Goal: Task Accomplishment & Management: Use online tool/utility

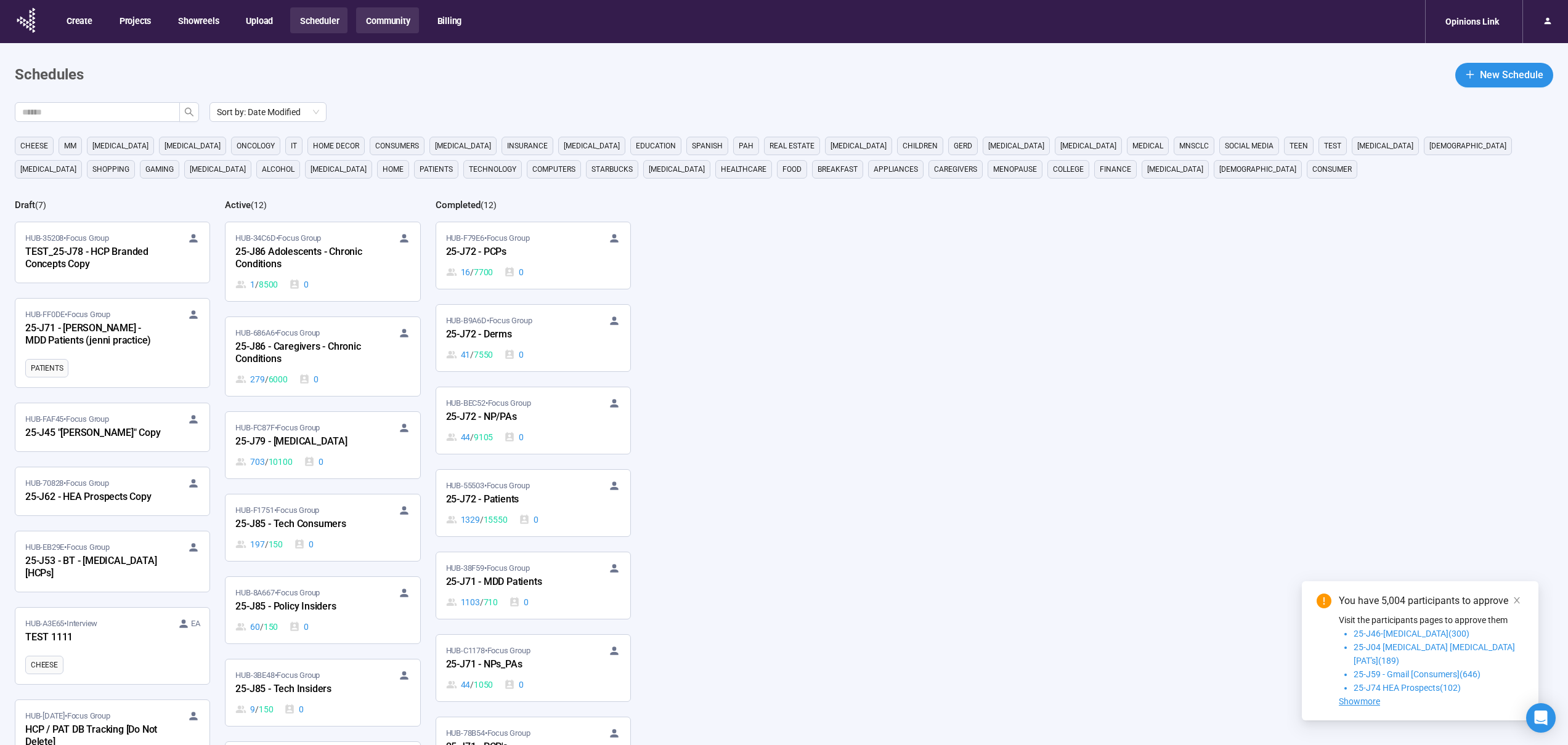
click at [367, 13] on button "Community" at bounding box center [387, 20] width 62 height 26
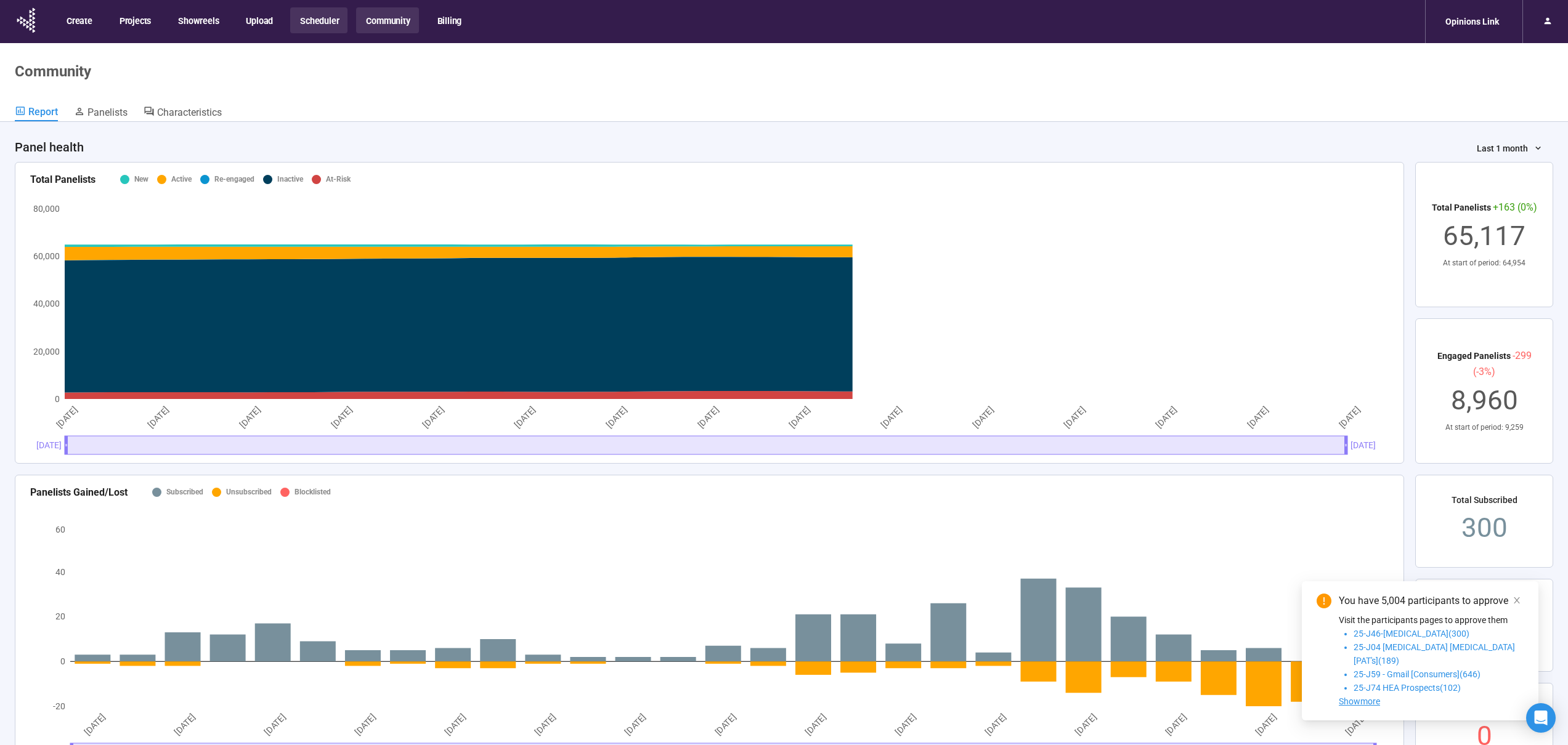
click at [305, 26] on button "Scheduler" at bounding box center [319, 20] width 57 height 26
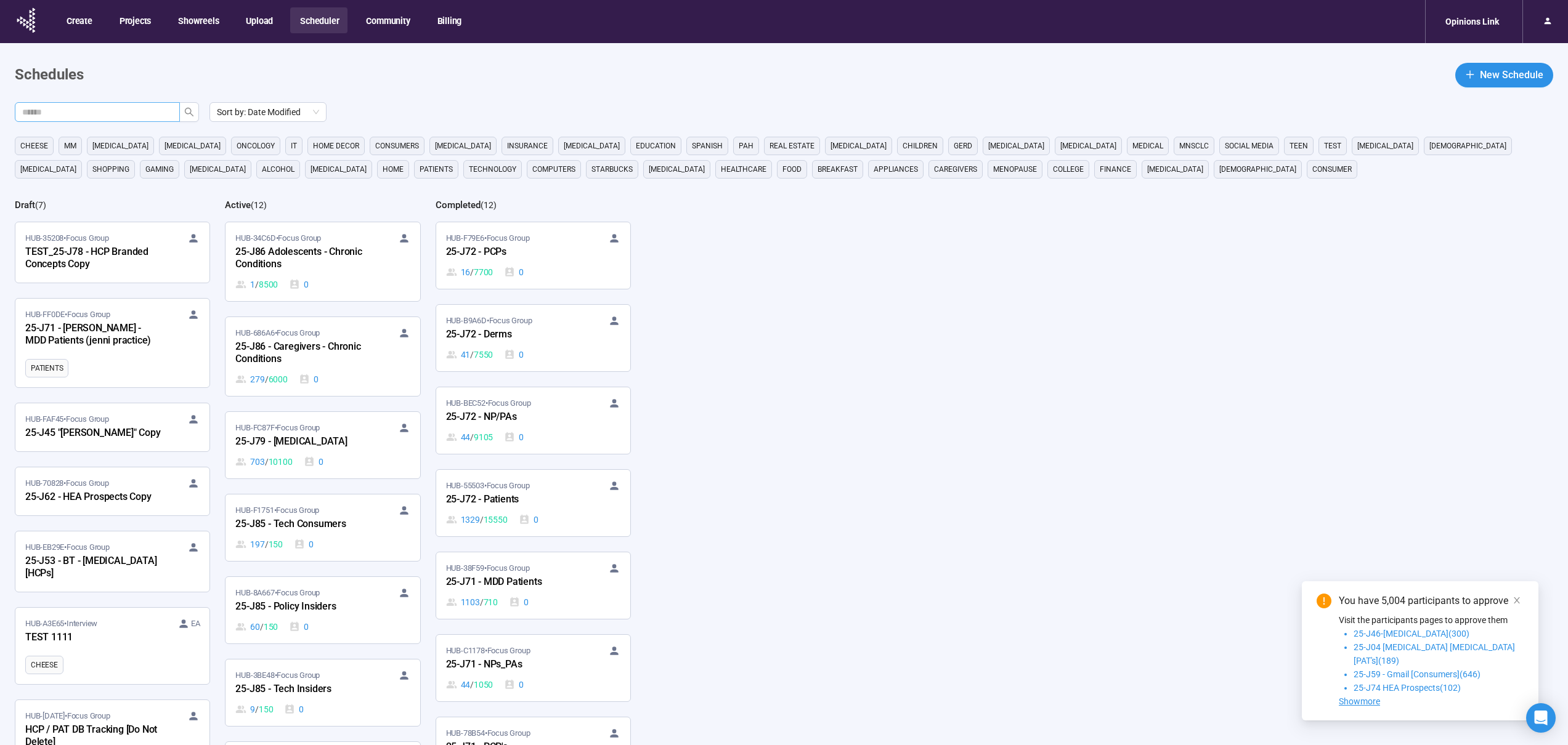
click at [166, 111] on span at bounding box center [168, 112] width 7 height 14
type input "***"
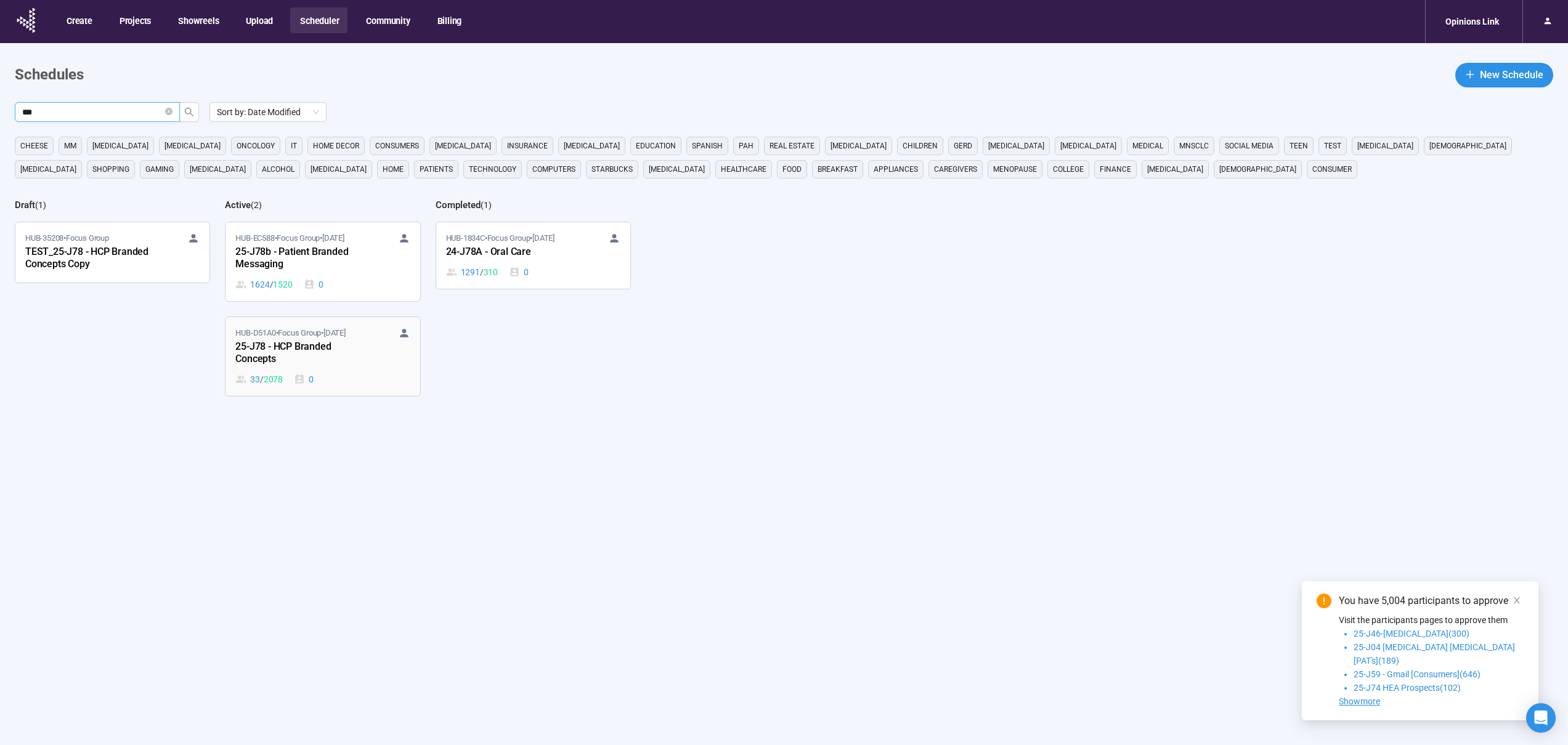
click at [344, 381] on div "33 / 2078 0" at bounding box center [323, 379] width 174 height 14
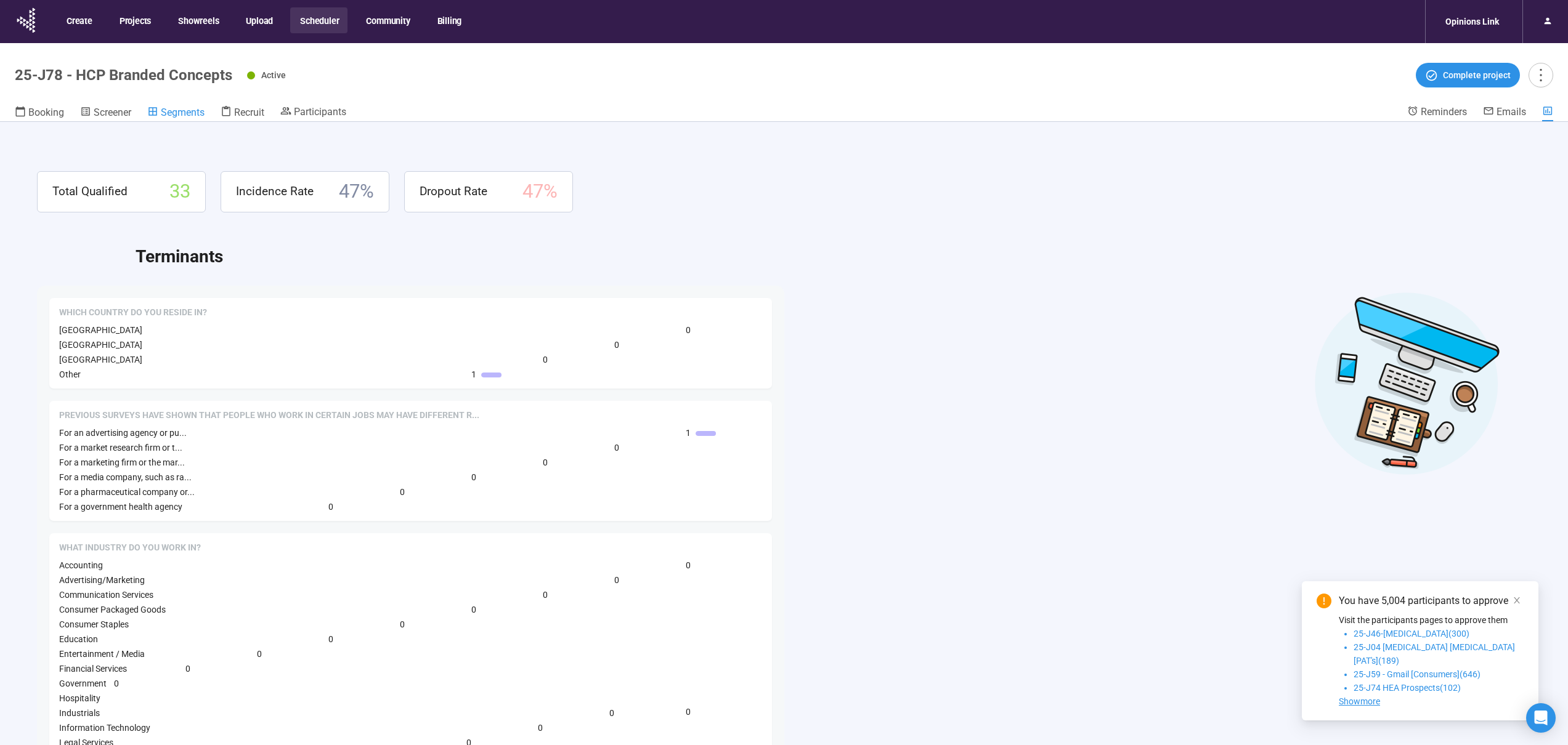
click at [183, 105] on link "Segments" at bounding box center [175, 113] width 57 height 16
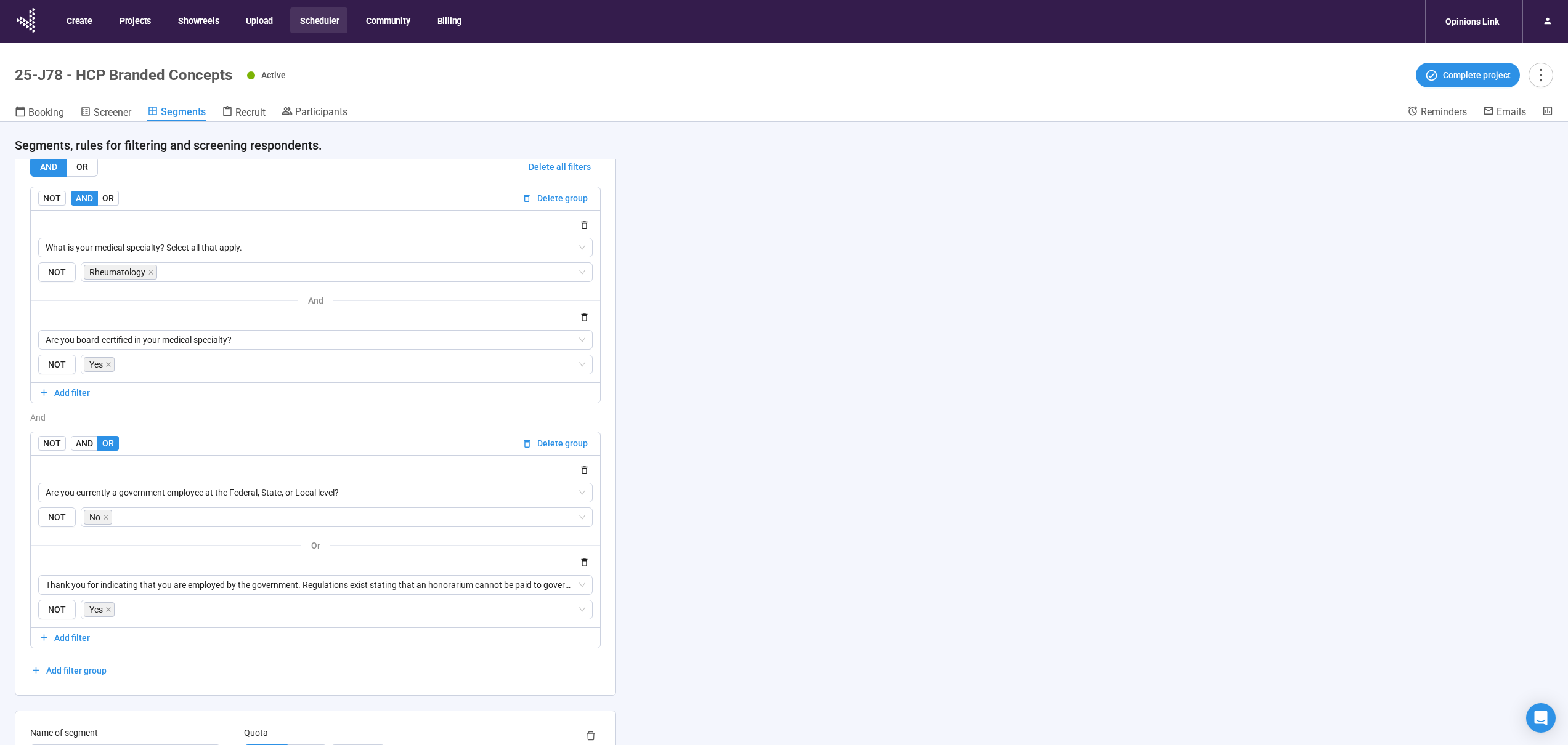
scroll to position [1810, 0]
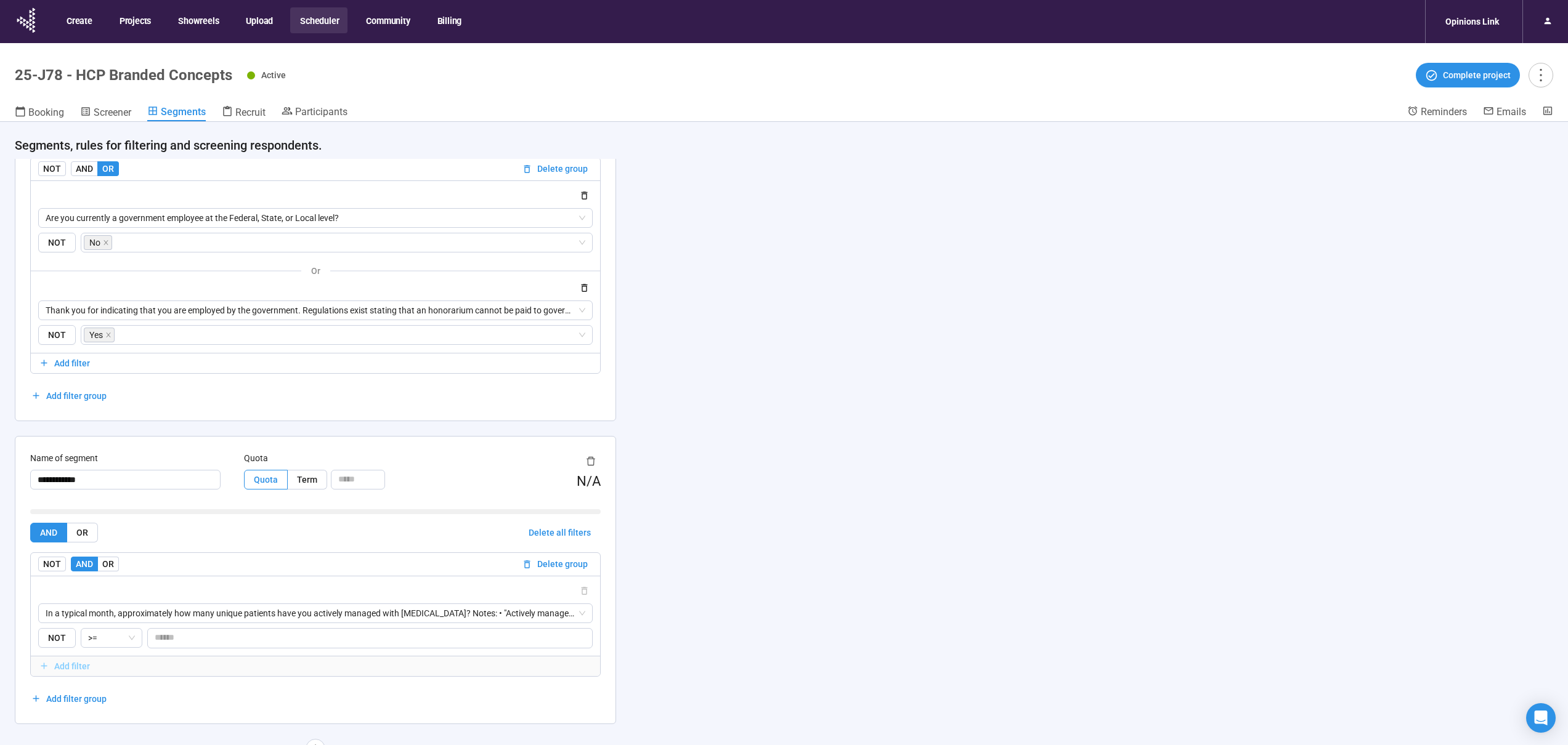
click at [91, 665] on span "Add filter" at bounding box center [315, 666] width 553 height 14
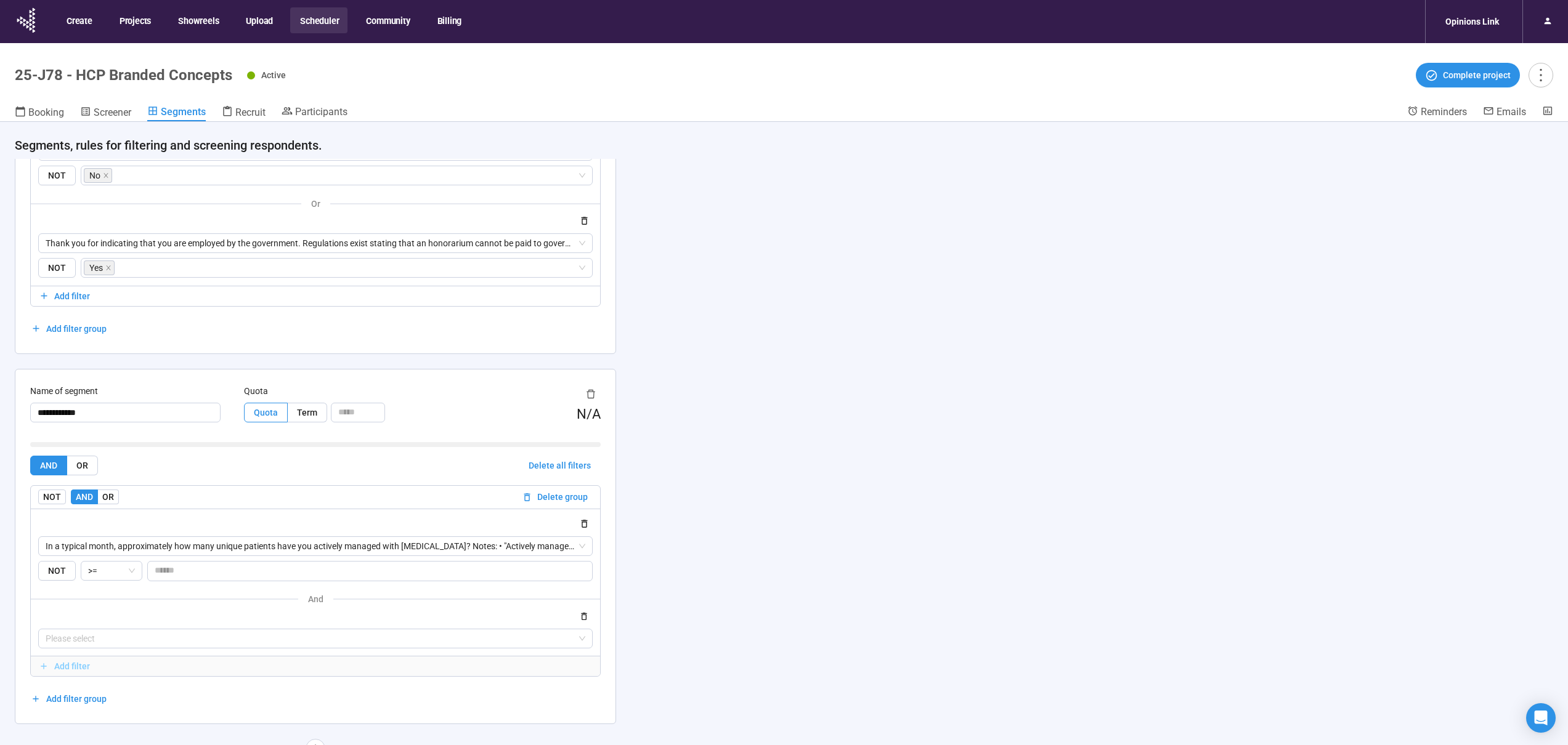
click at [89, 669] on span "Add filter" at bounding box center [315, 666] width 553 height 14
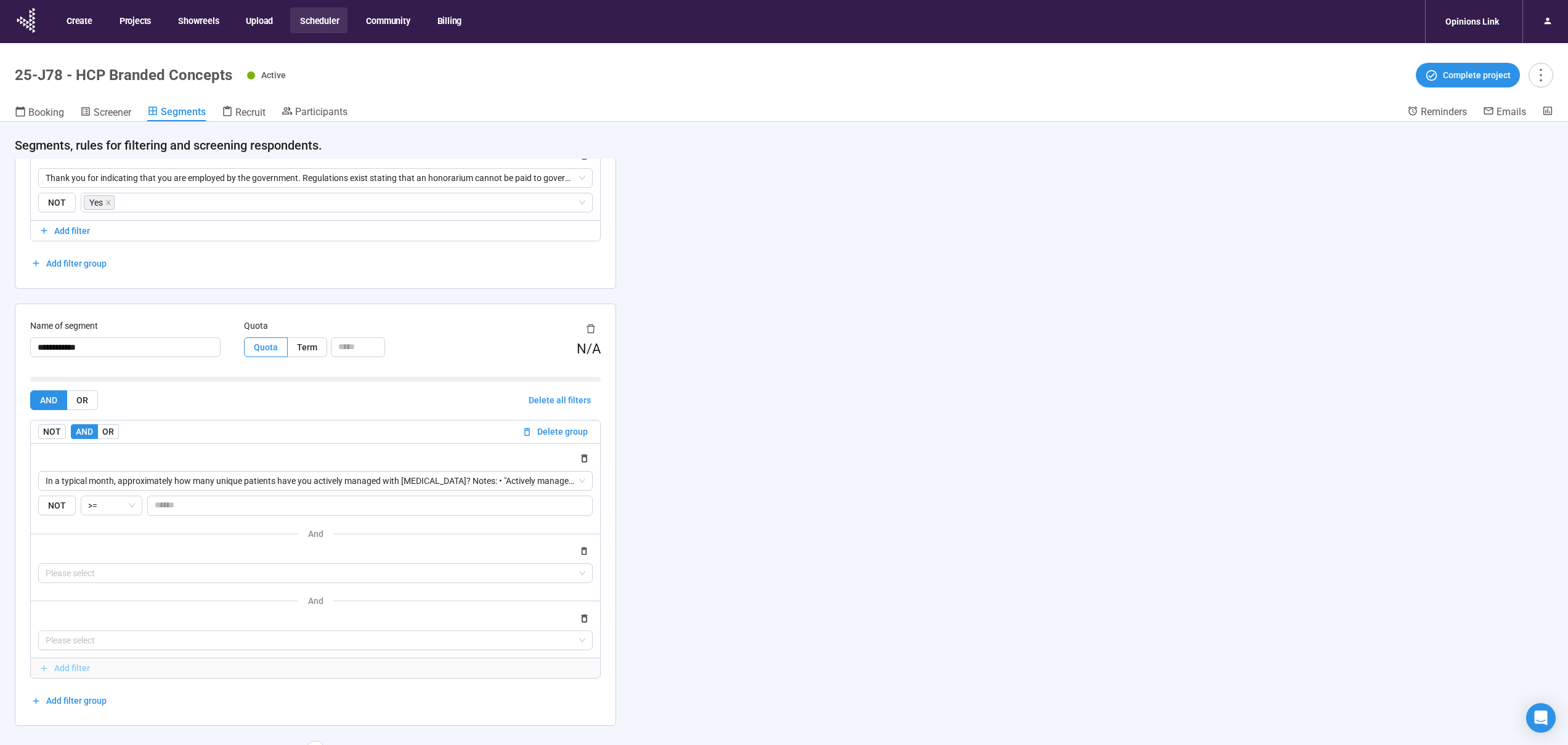
scroll to position [1944, 0]
click at [79, 671] on span "Add filter" at bounding box center [72, 666] width 36 height 14
click at [110, 430] on span "OR" at bounding box center [108, 429] width 12 height 10
click at [124, 574] on input "search" at bounding box center [315, 572] width 540 height 18
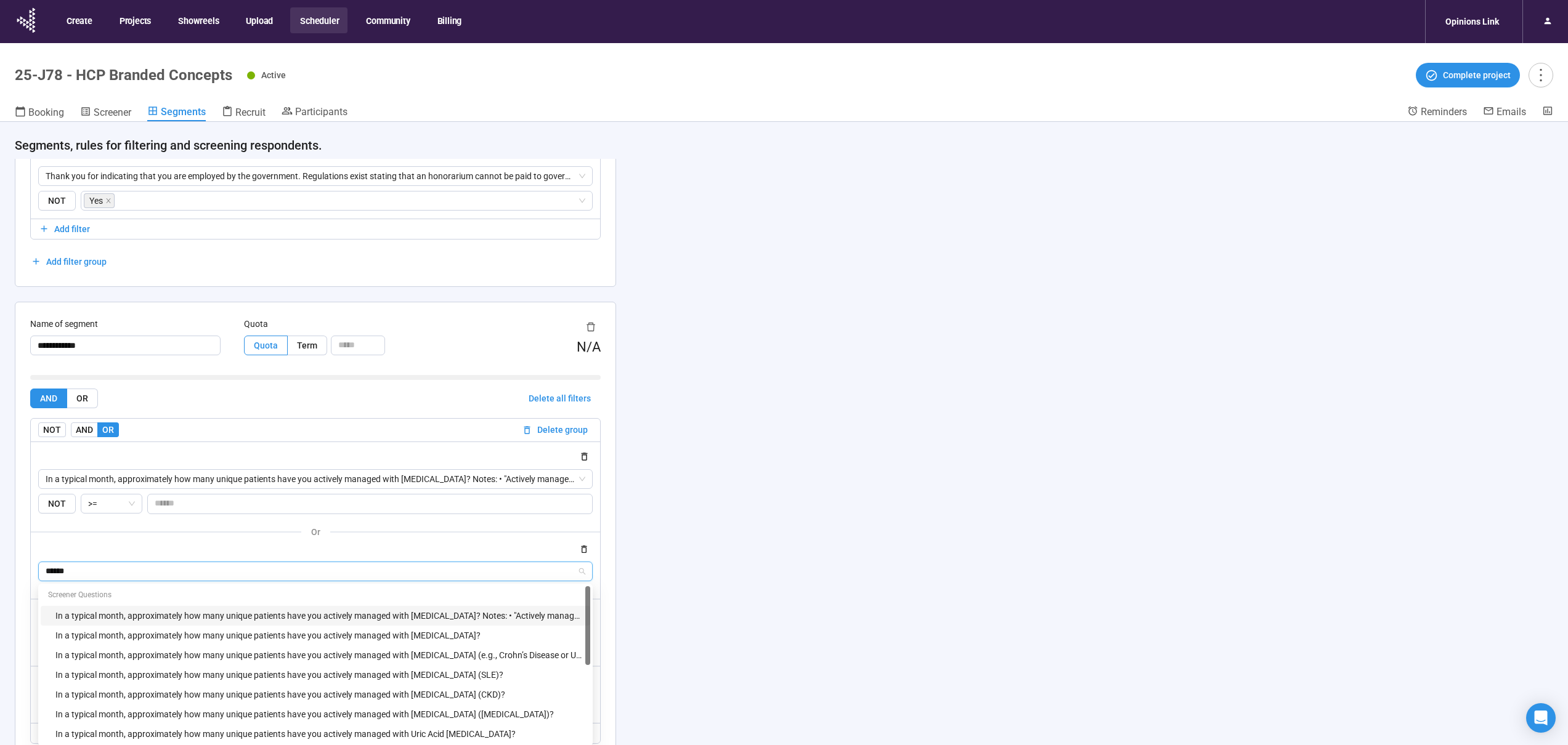
type input "*******"
click at [156, 617] on div "In a typical month, approximately how many unique patients have you actively ma…" at bounding box center [319, 616] width 527 height 14
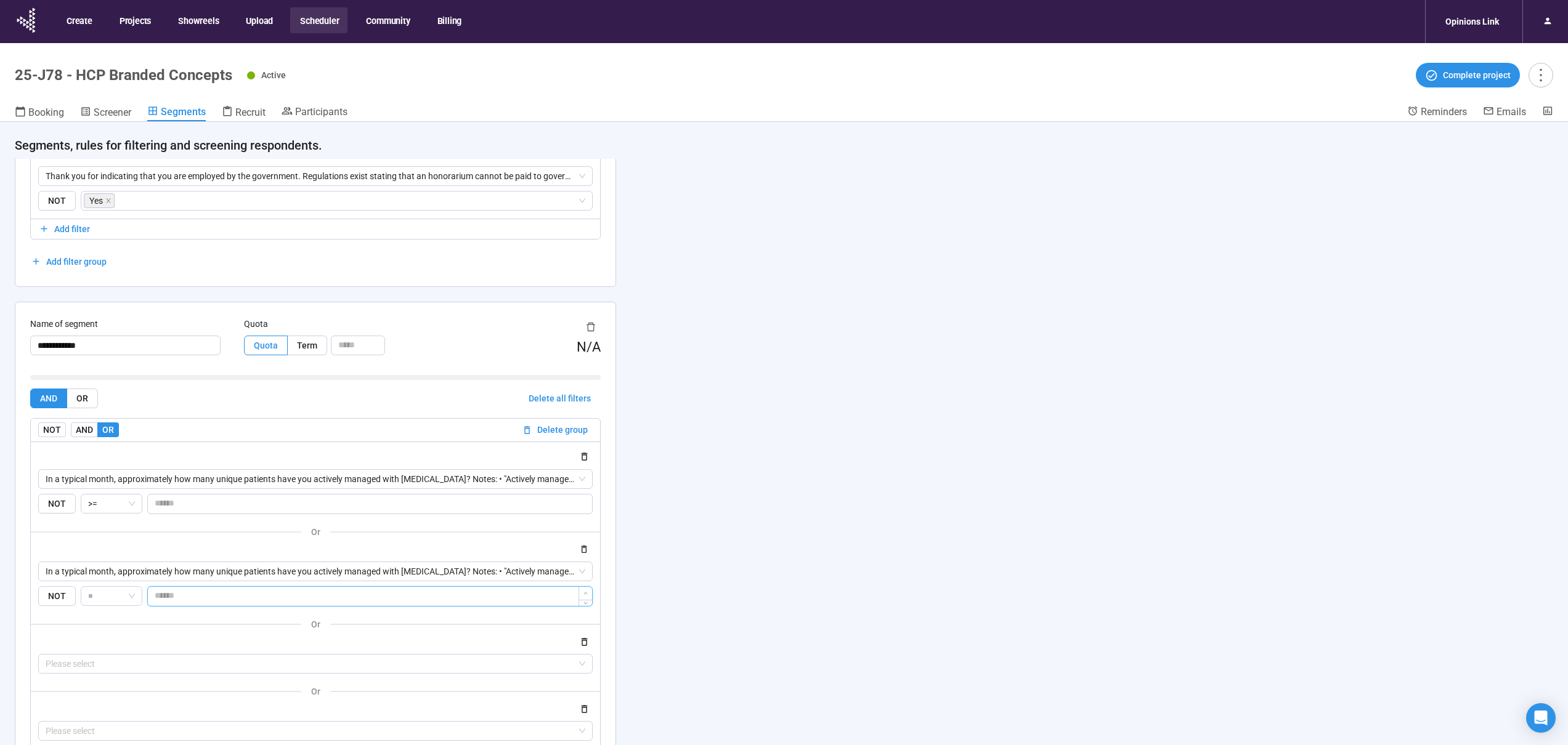
click at [189, 599] on input "number" at bounding box center [369, 596] width 444 height 18
type input "*"
click at [70, 595] on span "NOT" at bounding box center [57, 596] width 38 height 20
click at [131, 667] on input "search" at bounding box center [315, 664] width 540 height 18
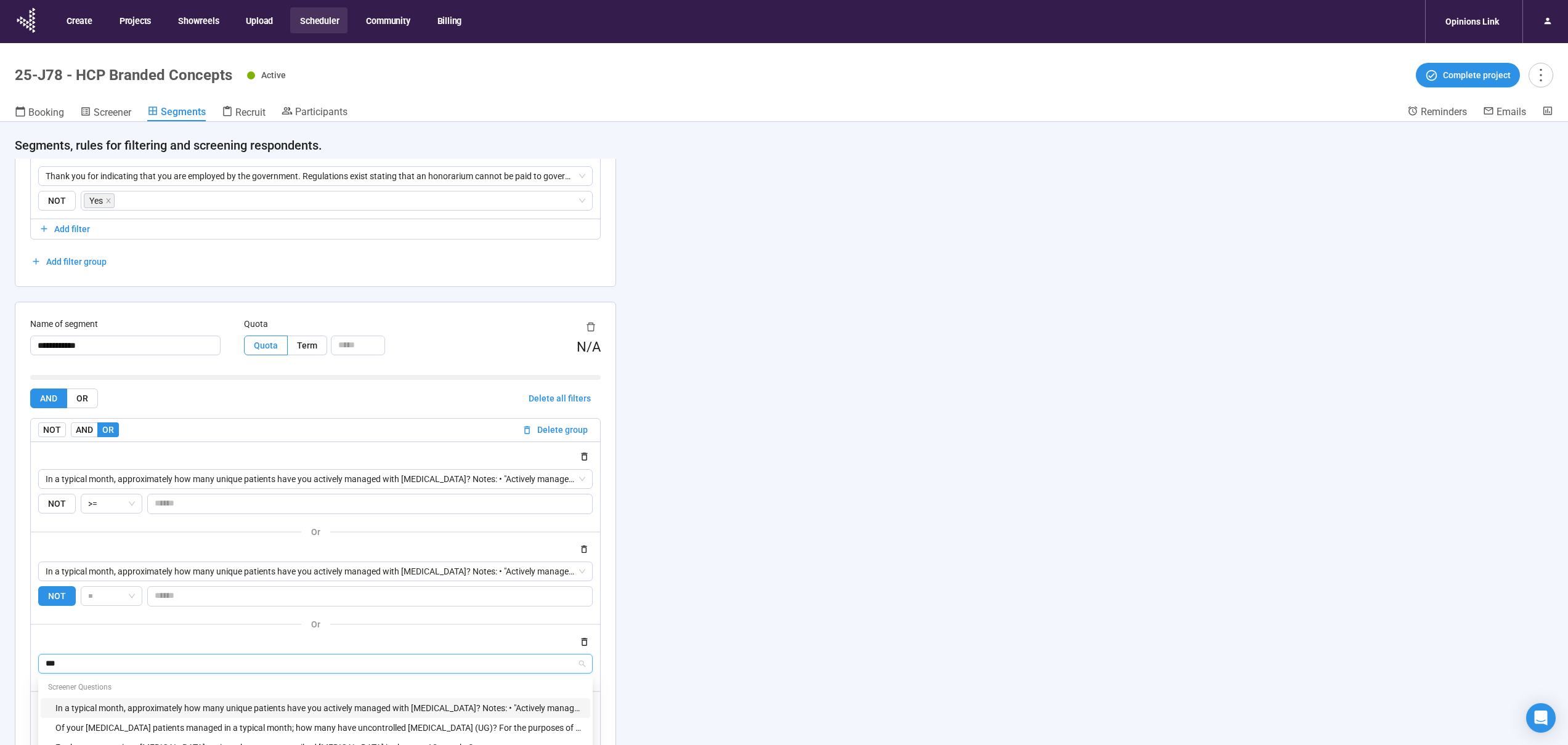
type input "****"
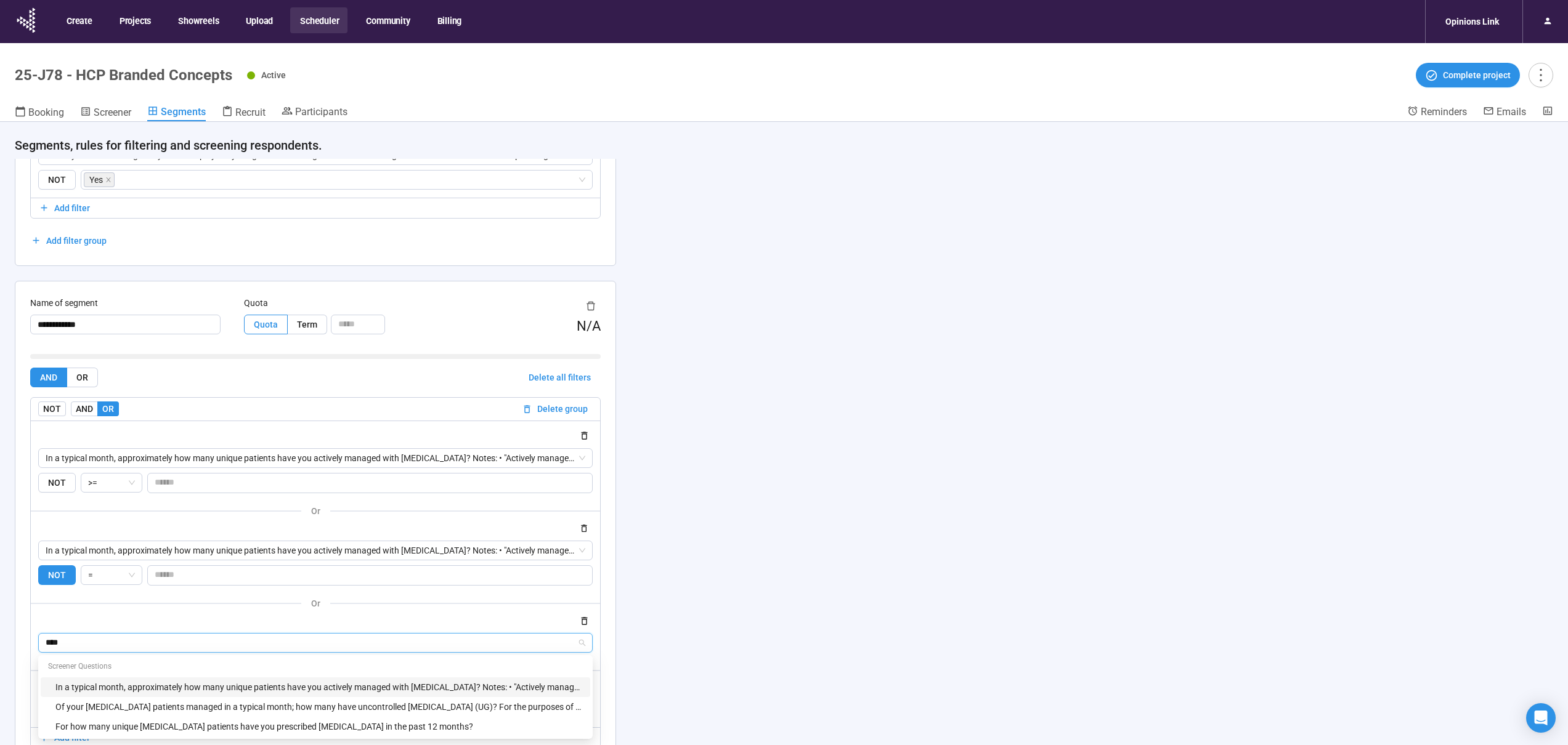
scroll to position [1967, 0]
click at [192, 684] on div "In a typical month, approximately how many unique patients have you actively ma…" at bounding box center [319, 685] width 527 height 14
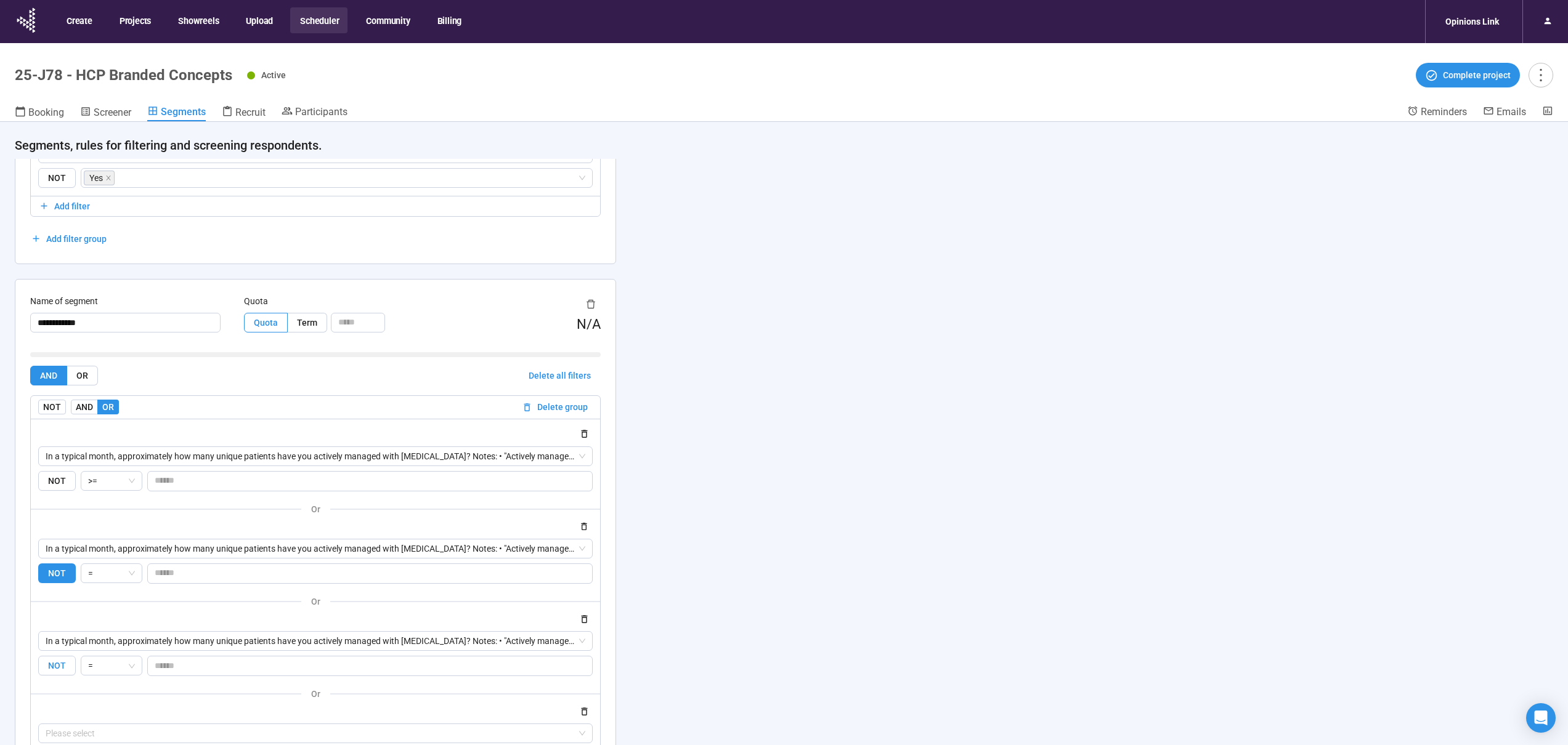
click at [56, 665] on span "NOT" at bounding box center [57, 666] width 38 height 20
click at [193, 669] on input "number" at bounding box center [369, 666] width 444 height 18
type input "*"
click at [182, 482] on input "*" at bounding box center [369, 481] width 444 height 18
type input "*"
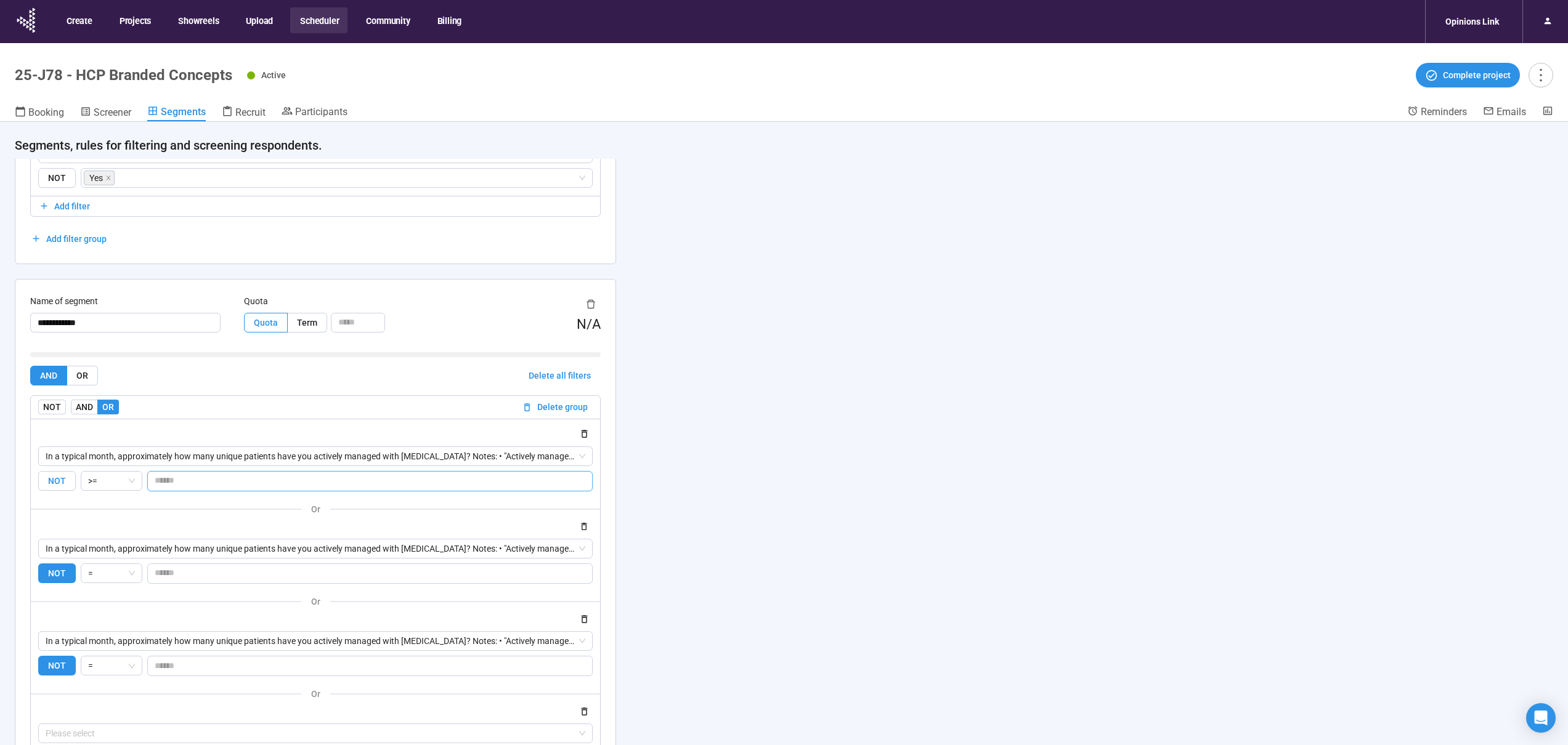
click at [69, 482] on span "NOT" at bounding box center [57, 481] width 38 height 20
click at [135, 483] on div ">=" at bounding box center [111, 481] width 61 height 20
click at [109, 502] on div "=" at bounding box center [111, 506] width 42 height 14
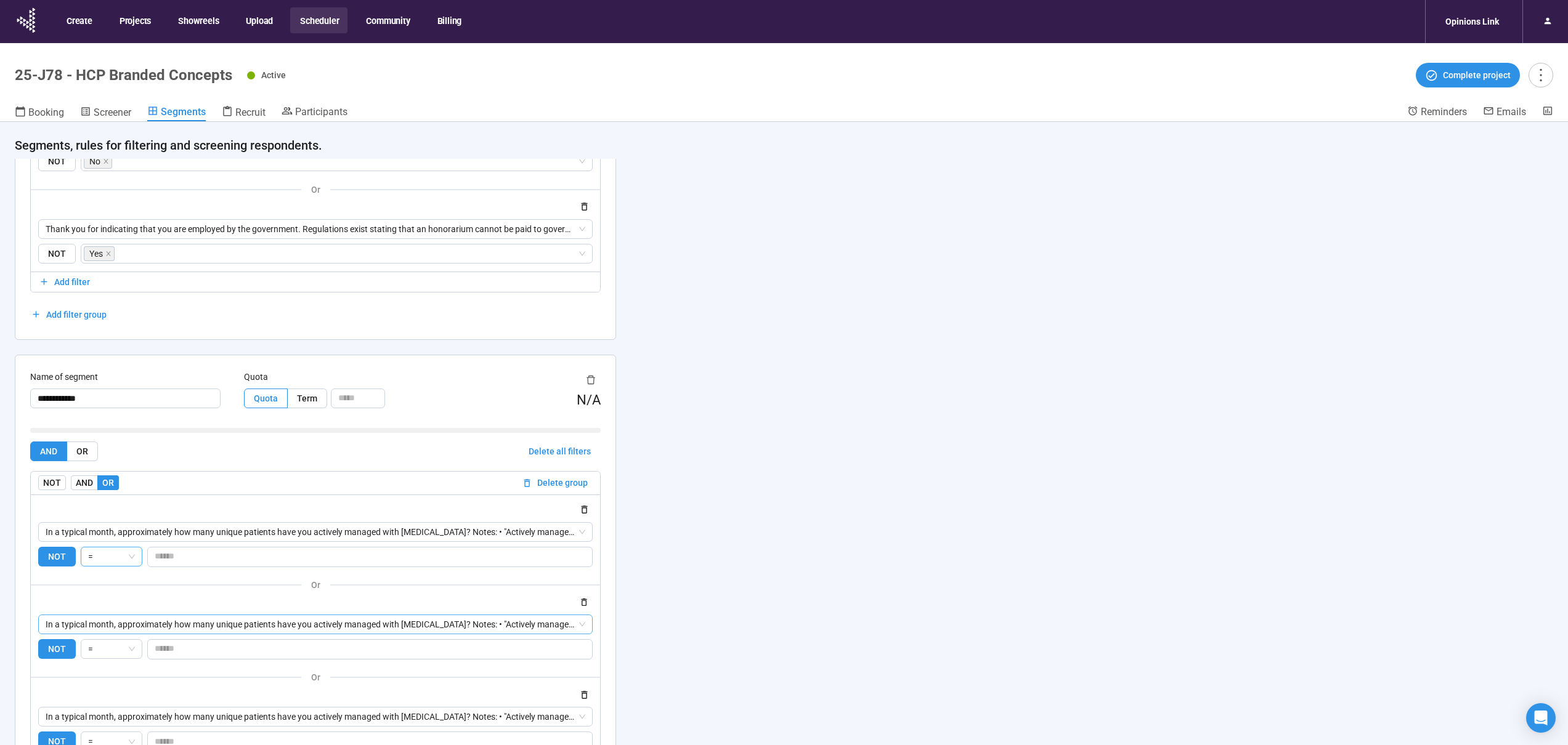
scroll to position [1890, 0]
click at [1045, 371] on div "**********" at bounding box center [784, 455] width 1568 height 667
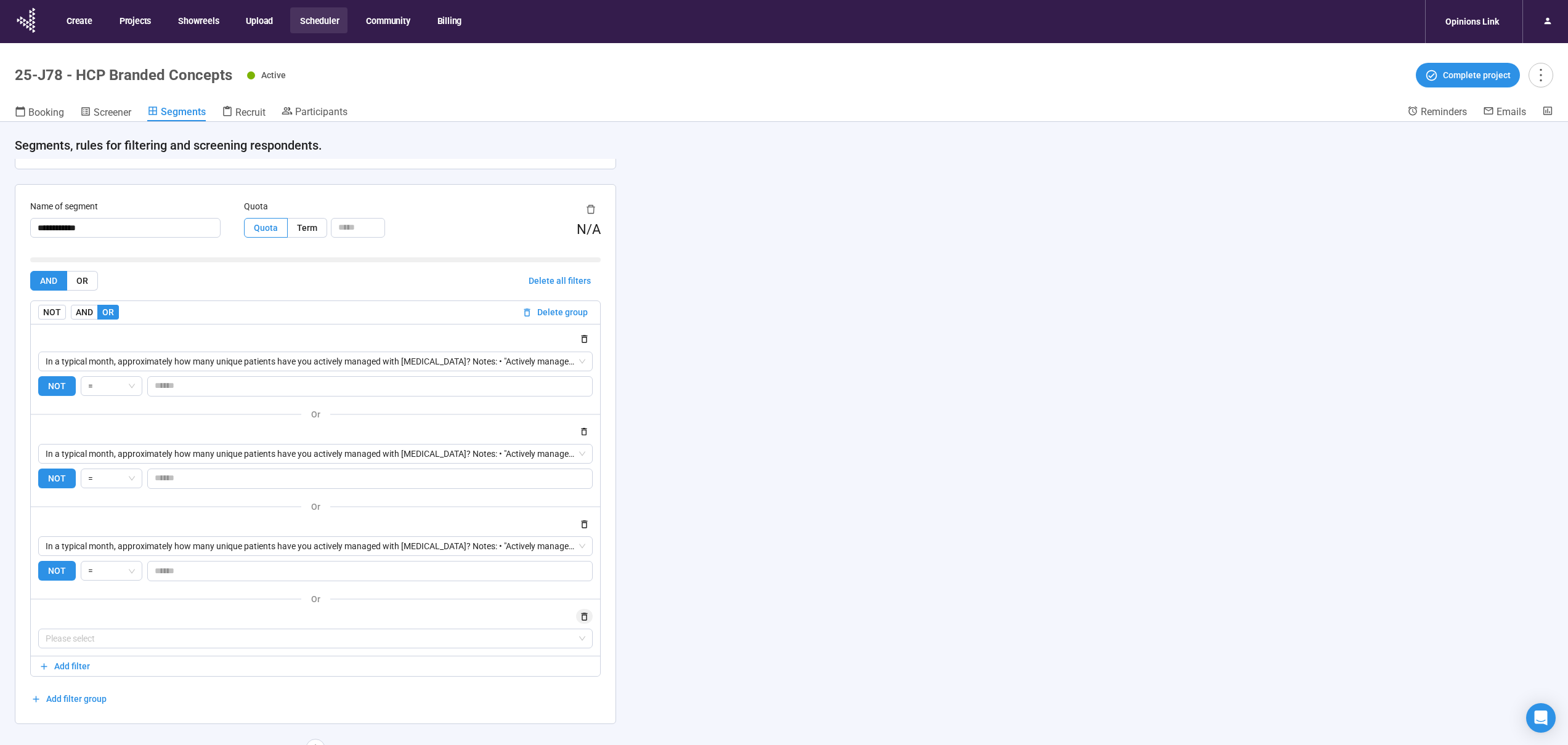
click at [587, 612] on icon "button" at bounding box center [584, 616] width 6 height 8
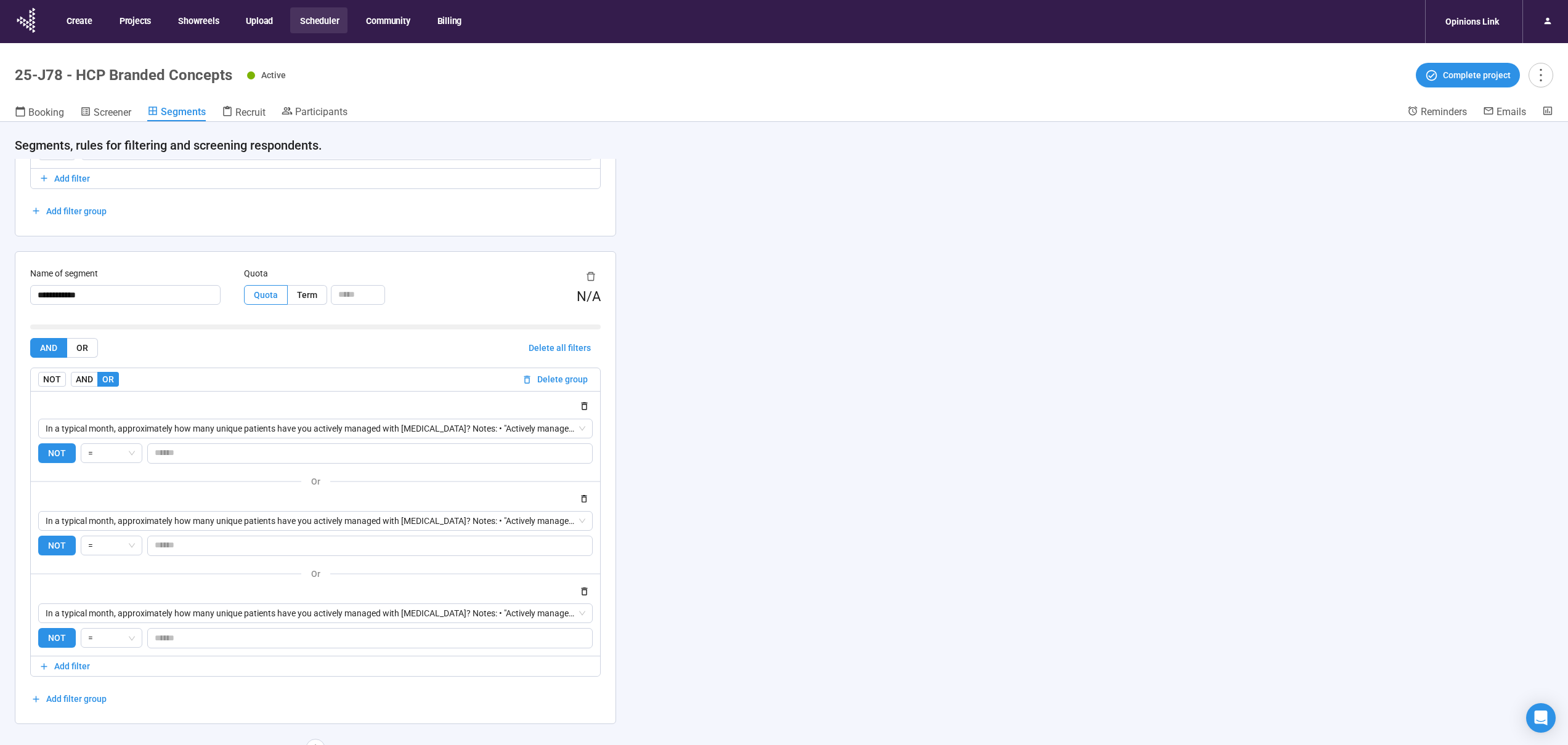
scroll to position [1994, 0]
click at [440, 704] on div "AND OR Delete all filters NOT AND OR Delete group In a typical month, approxima…" at bounding box center [315, 523] width 571 height 371
click at [758, 524] on div "**********" at bounding box center [784, 455] width 1568 height 667
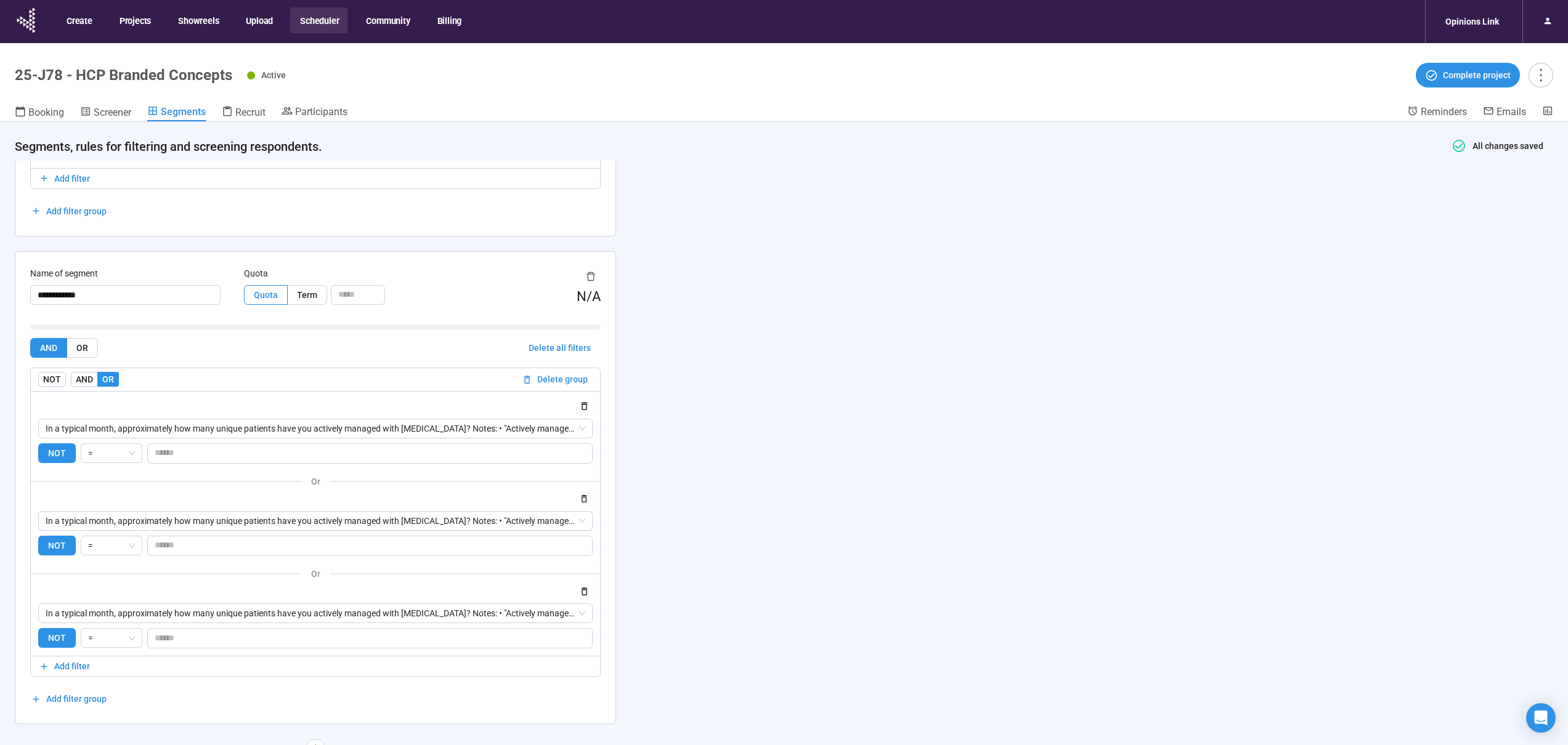
click at [900, 438] on div "**********" at bounding box center [784, 455] width 1568 height 667
click at [137, 295] on input "**********" at bounding box center [125, 295] width 191 height 20
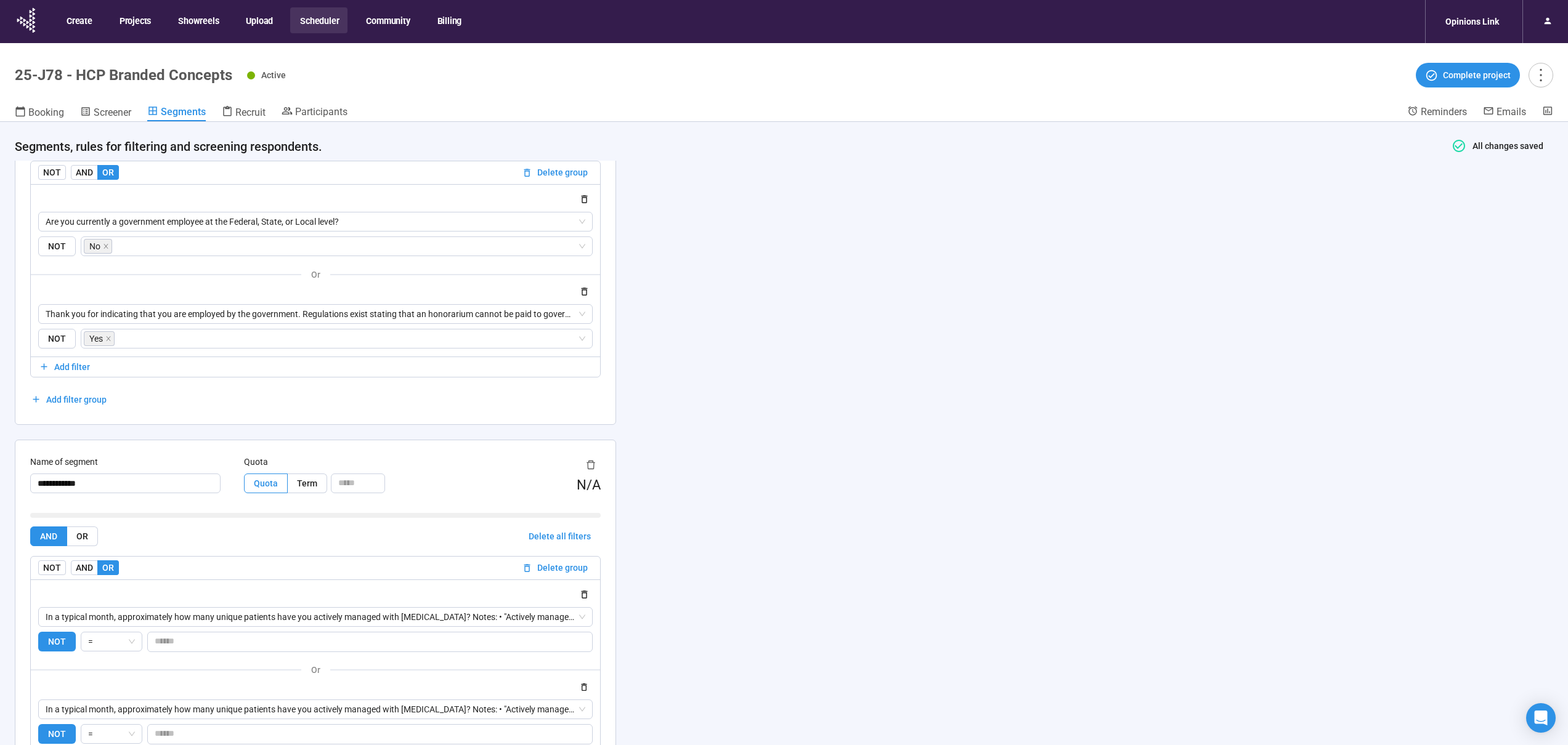
scroll to position [1762, 0]
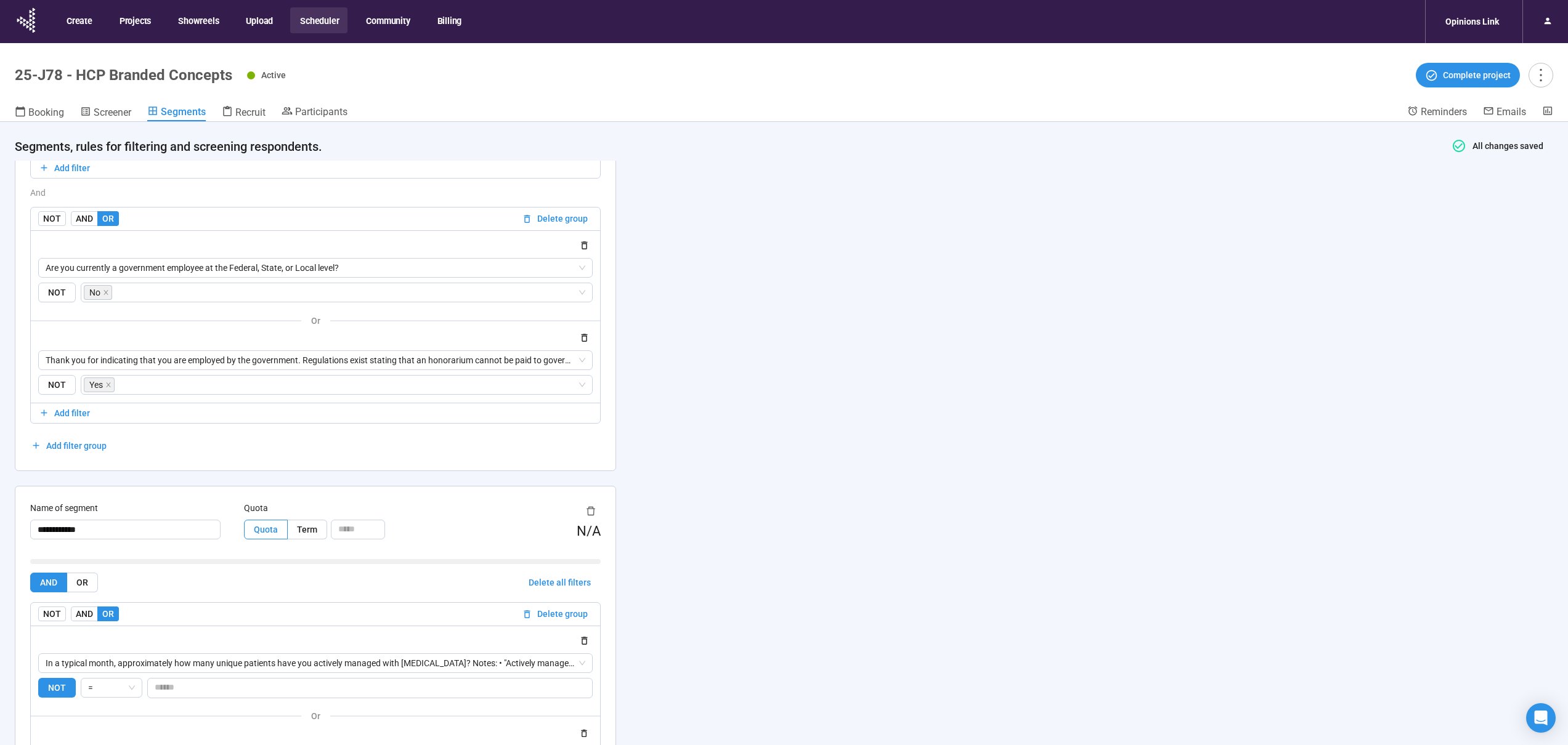
click at [232, 103] on header "25-J78 - HCP Branded Concepts Active Complete project Booking Screener Segments…" at bounding box center [784, 82] width 1568 height 79
click at [236, 109] on span "Recruit" at bounding box center [251, 113] width 30 height 12
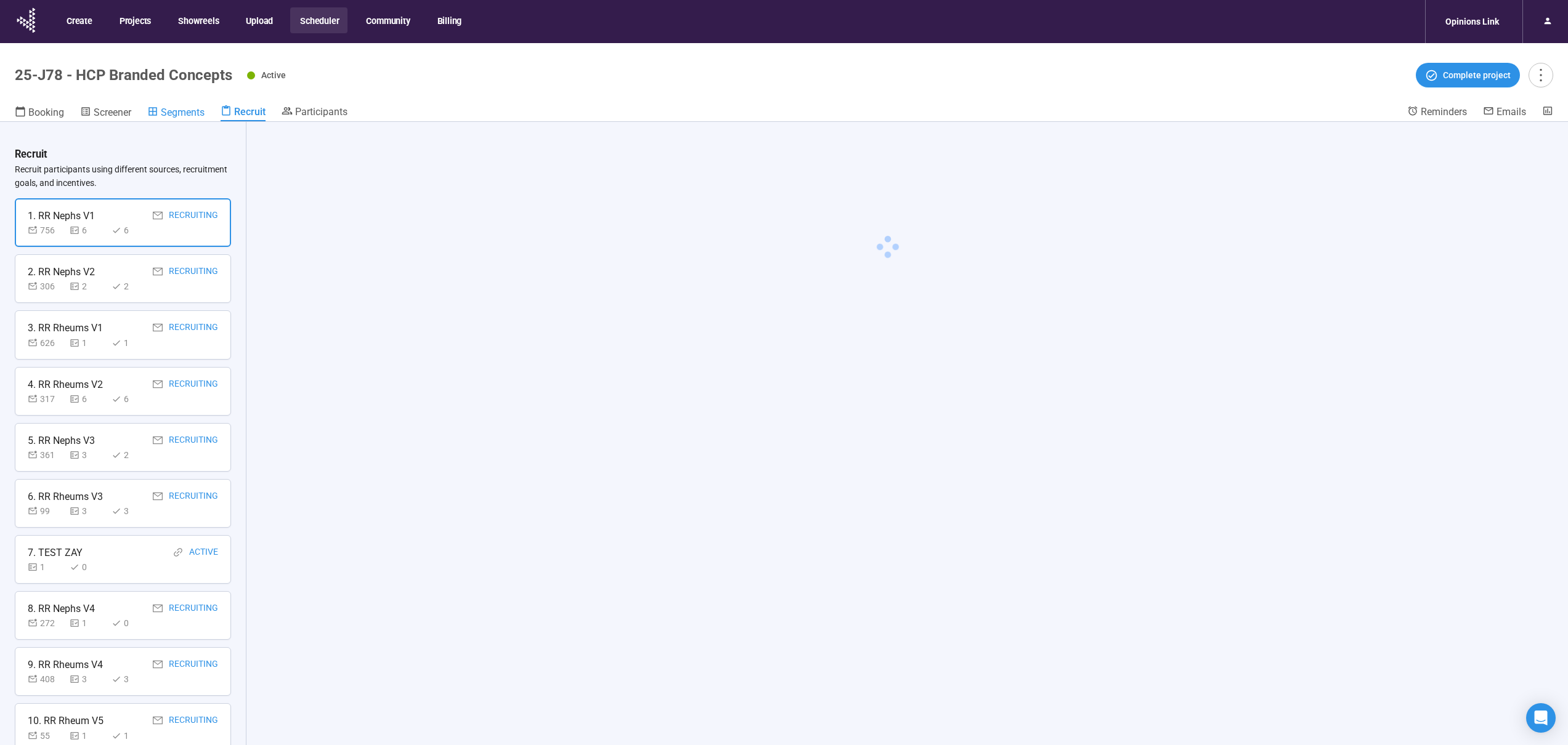
click at [197, 111] on span "Segments" at bounding box center [183, 113] width 44 height 12
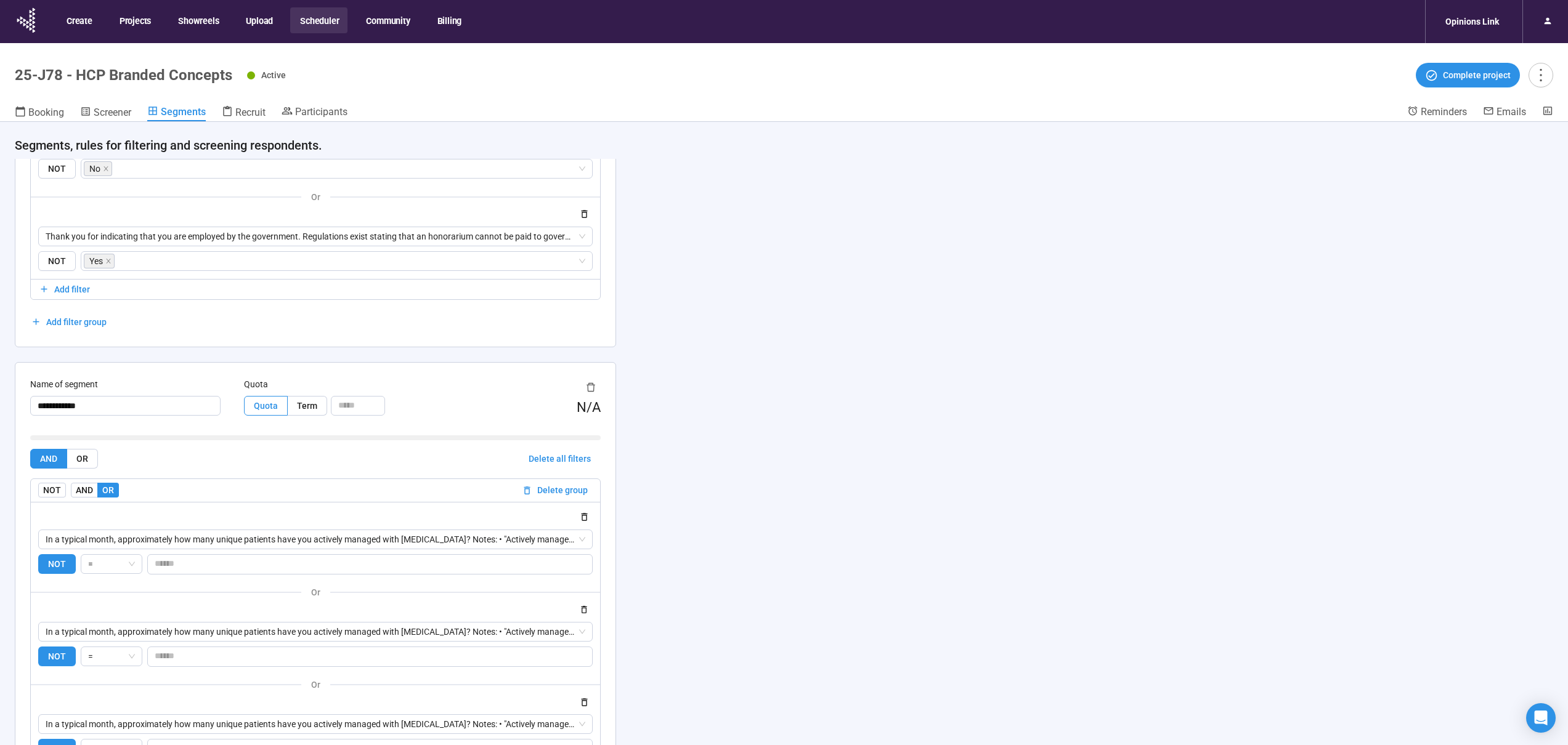
scroll to position [1994, 0]
